Goal: Task Accomplishment & Management: Use online tool/utility

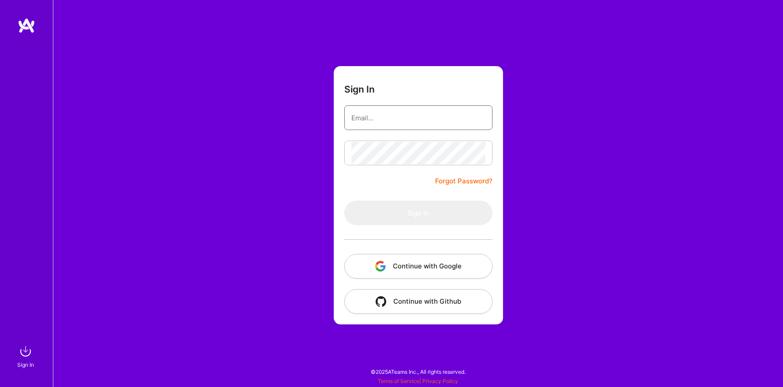
type input "[EMAIL_ADDRESS][DOMAIN_NAME]"
click at [388, 178] on form "Sign In [EMAIL_ADDRESS][DOMAIN_NAME] Forgot Password? Sign In Continue with Goo…" at bounding box center [418, 195] width 169 height 258
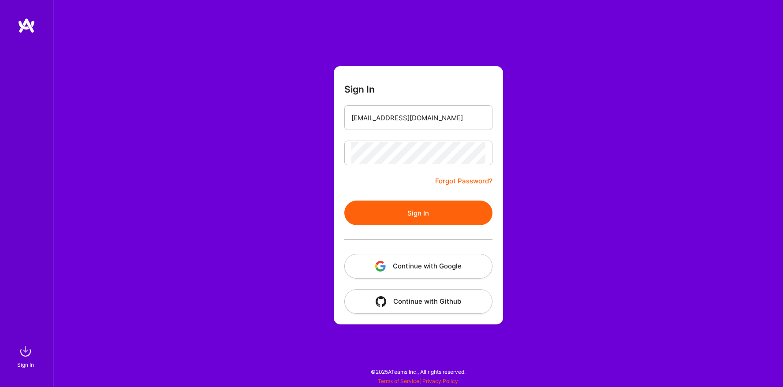
click at [399, 214] on button "Sign In" at bounding box center [419, 213] width 148 height 25
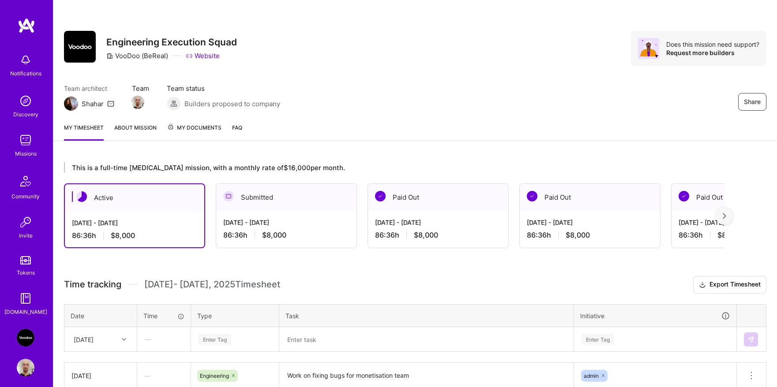
scroll to position [68, 0]
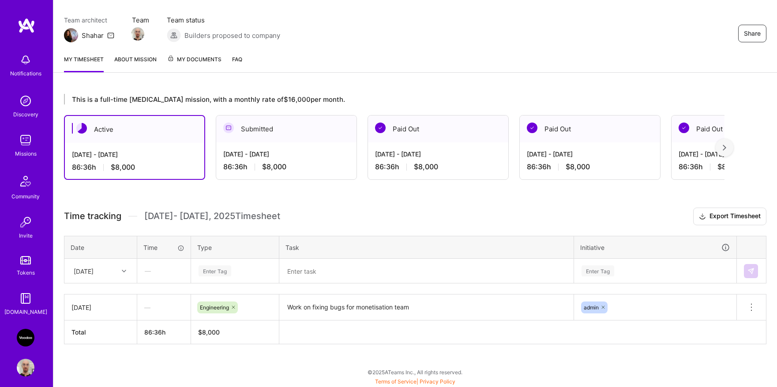
click at [221, 272] on div "Enter Tag" at bounding box center [215, 271] width 33 height 14
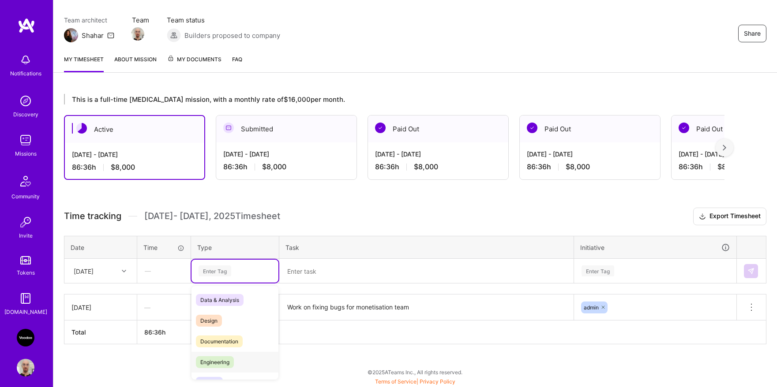
click at [230, 366] on span "Engineering" at bounding box center [215, 362] width 38 height 12
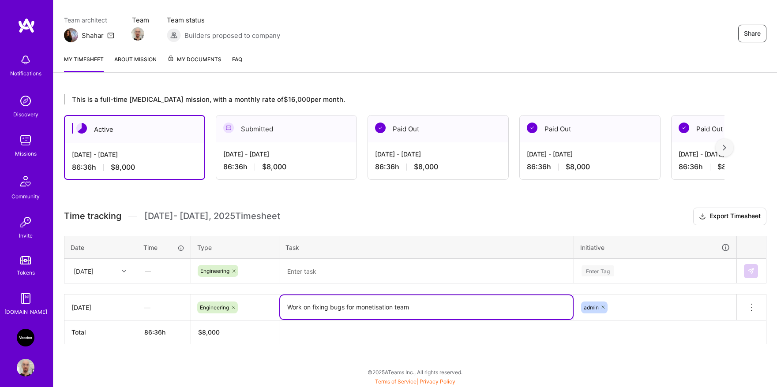
click at [324, 306] on textarea "Work on fixing bugs for monetisation team" at bounding box center [426, 308] width 292 height 24
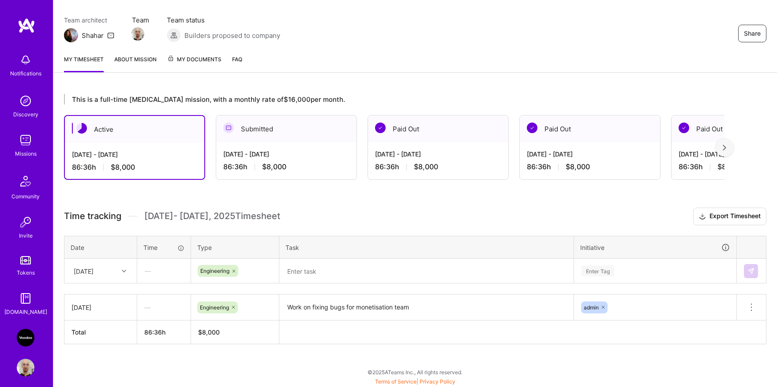
click at [331, 259] on td at bounding box center [426, 271] width 295 height 25
click at [331, 264] on textarea at bounding box center [426, 271] width 292 height 23
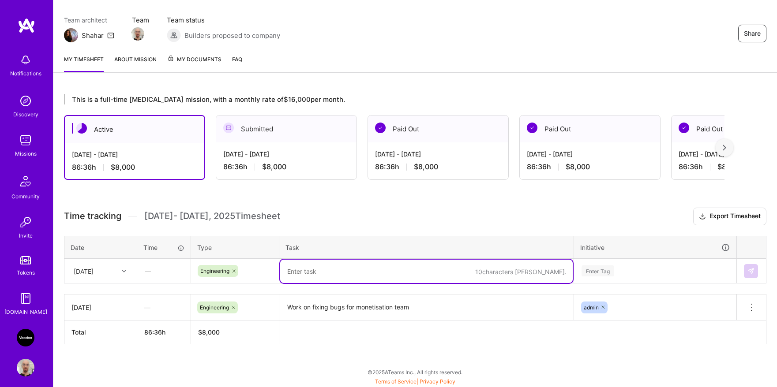
paste textarea "Work on fixing bugs for monetisation team"
type textarea "Work on fixing bugs for monetisation team"
click at [602, 270] on div "Enter Tag" at bounding box center [597, 271] width 33 height 14
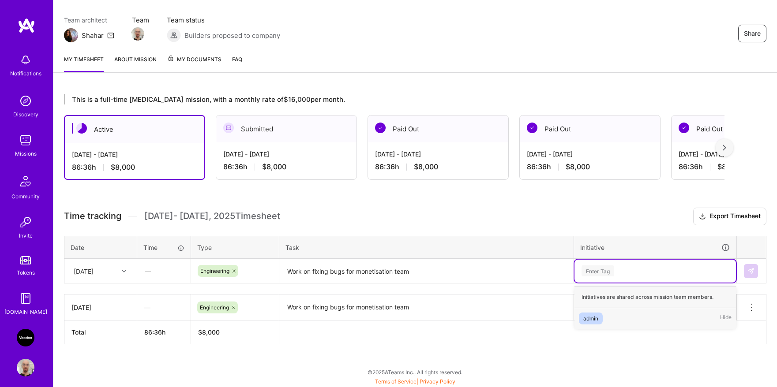
click at [600, 310] on div "admin Hide" at bounding box center [654, 318] width 161 height 21
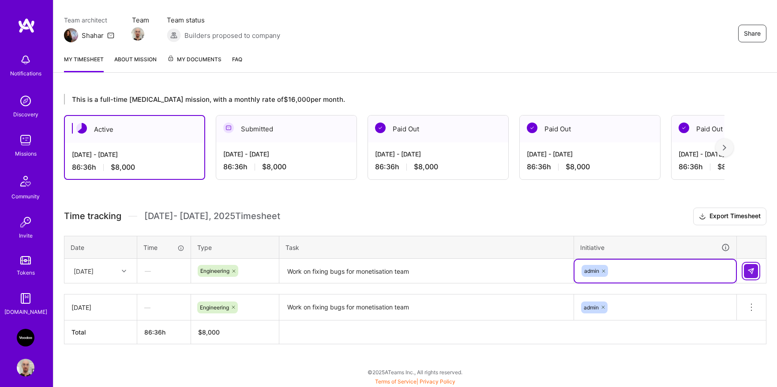
click at [744, 274] on button at bounding box center [751, 271] width 14 height 14
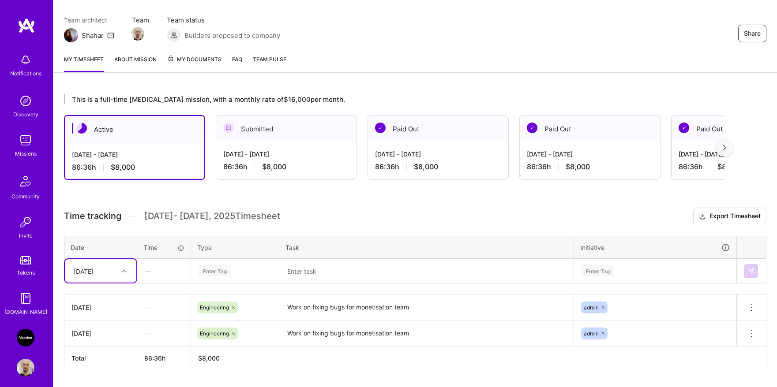
scroll to position [94, 0]
